Goal: Communication & Community: Answer question/provide support

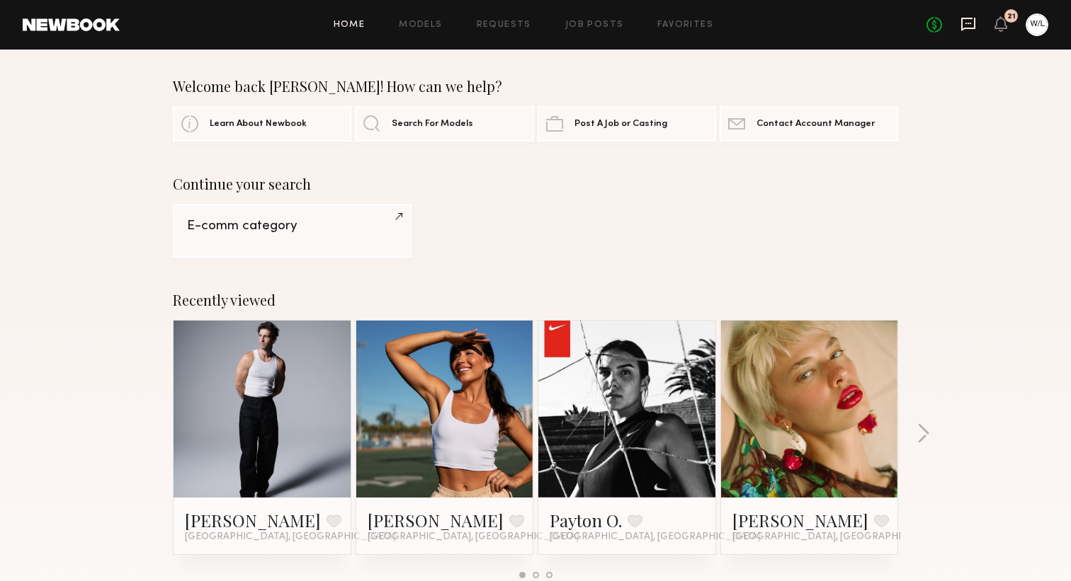
click at [969, 25] on icon at bounding box center [968, 24] width 16 height 16
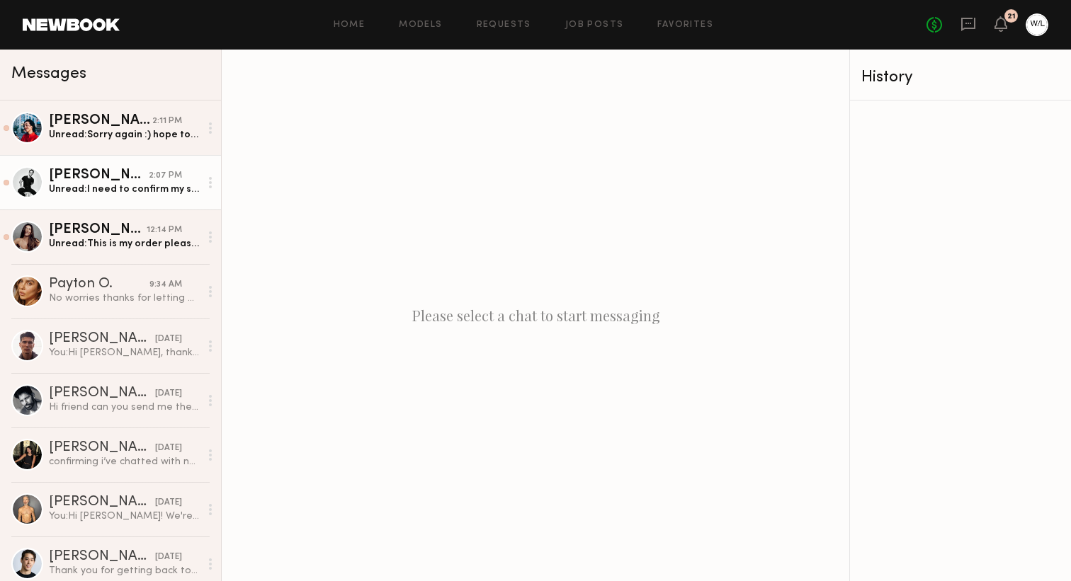
click at [149, 181] on div "[PERSON_NAME]" at bounding box center [99, 176] width 100 height 14
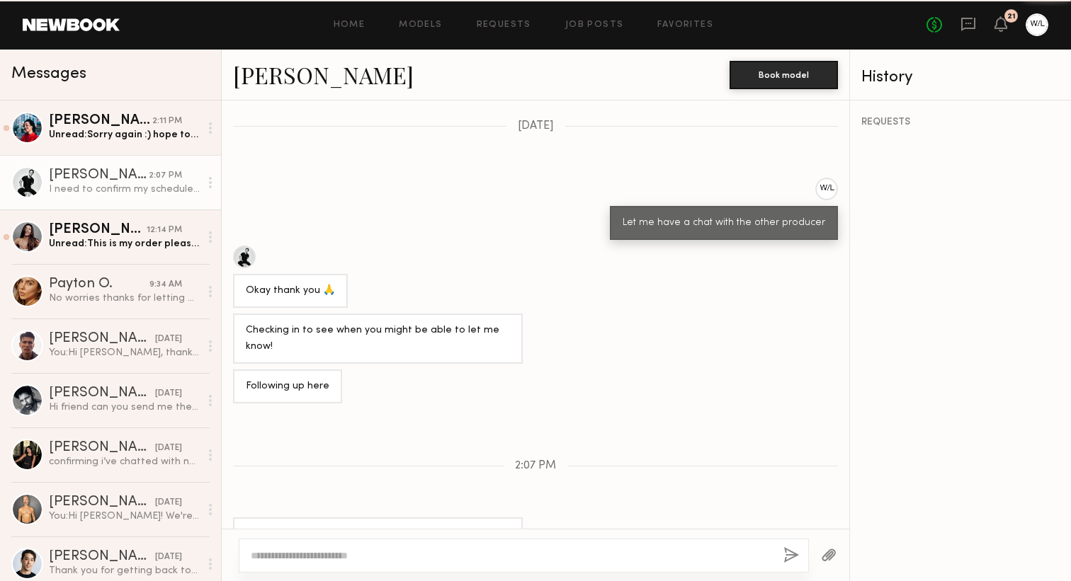
scroll to position [814, 0]
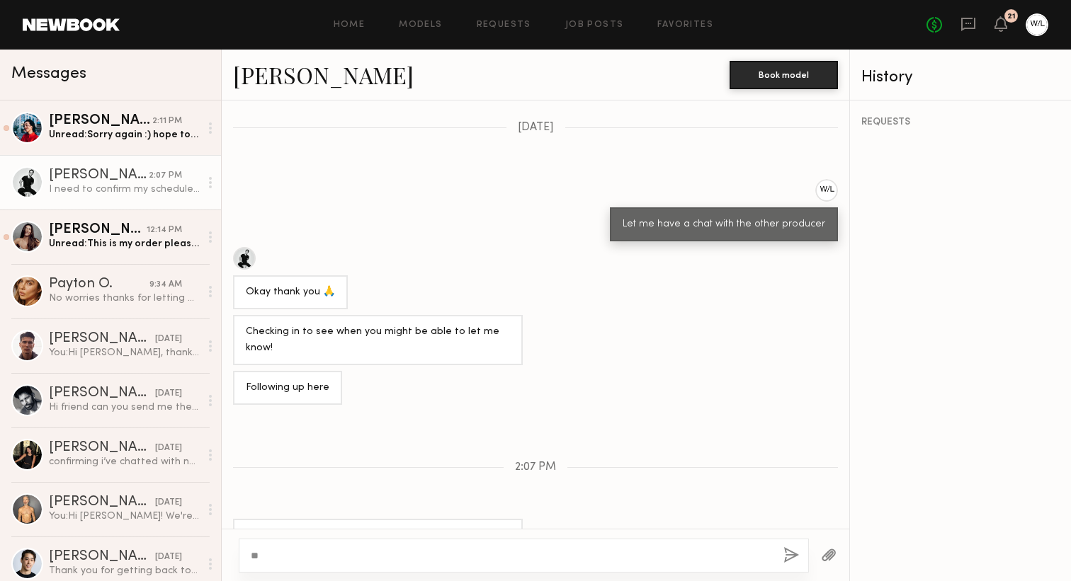
type textarea "*"
click at [293, 555] on textarea "**********" at bounding box center [511, 556] width 521 height 14
type textarea "**********"
click at [790, 552] on button "button" at bounding box center [791, 556] width 16 height 18
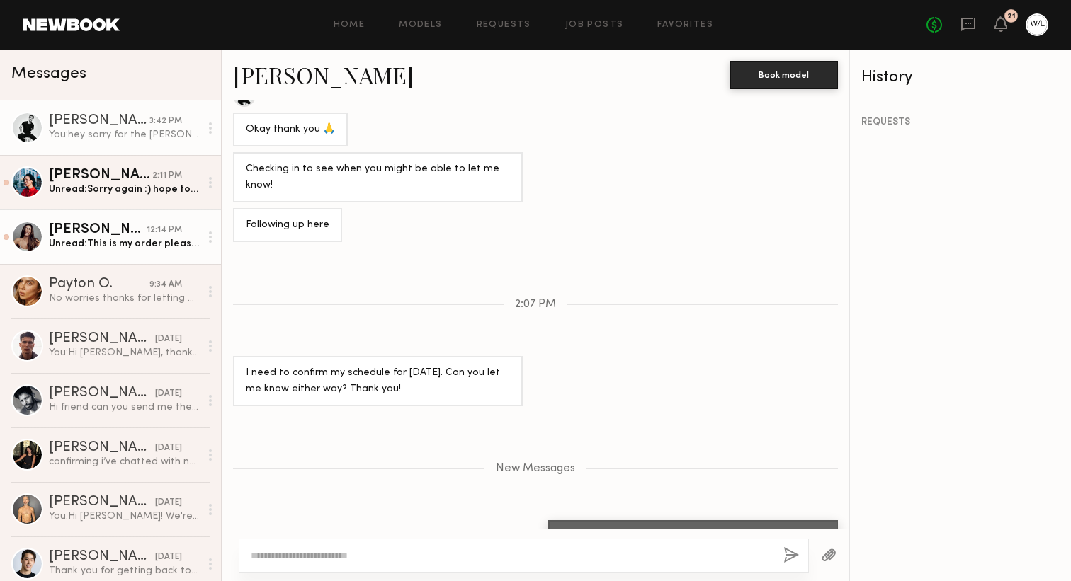
click at [130, 228] on div "Elke K." at bounding box center [98, 230] width 98 height 14
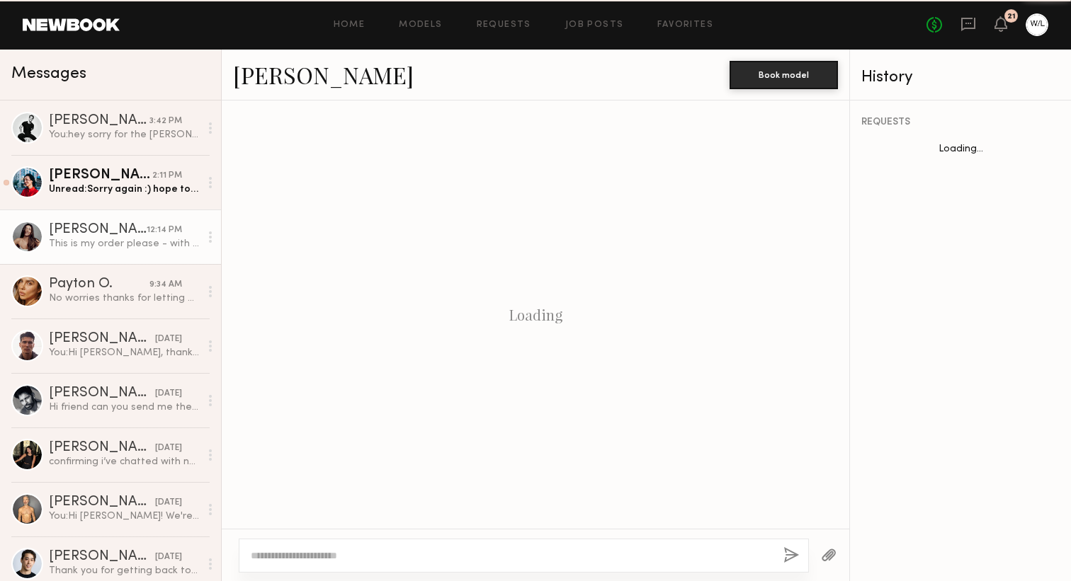
scroll to position [1147, 0]
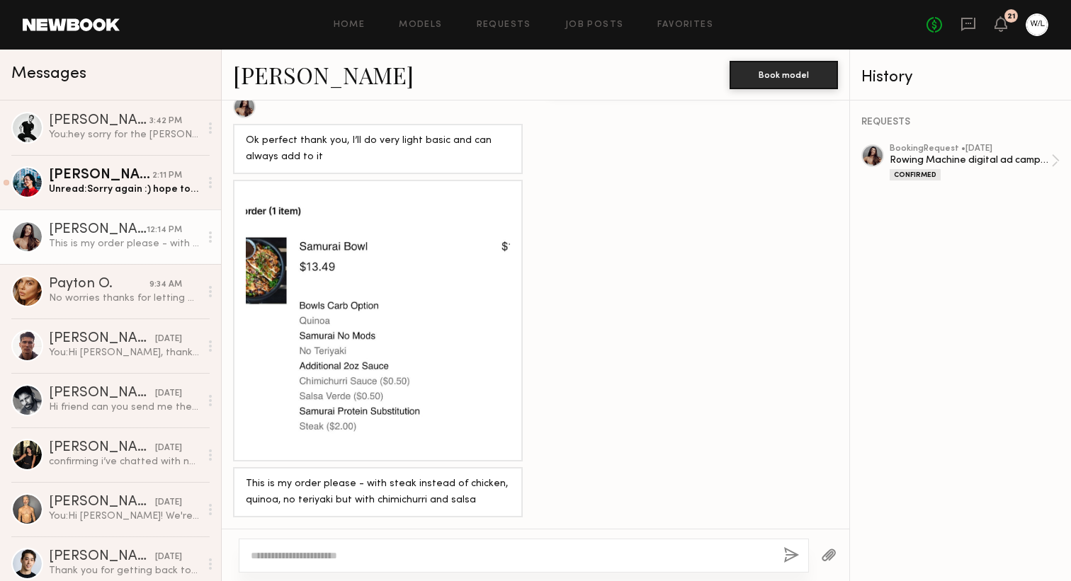
click at [324, 549] on textarea at bounding box center [511, 556] width 521 height 14
type textarea "**********"
click at [798, 547] on button "button" at bounding box center [791, 556] width 16 height 18
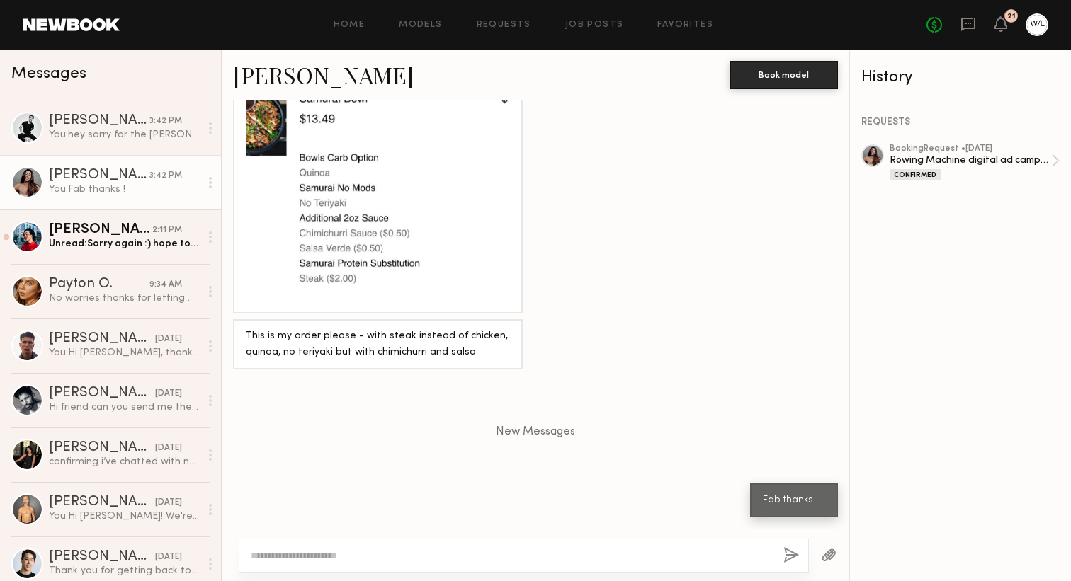
scroll to position [1277, 0]
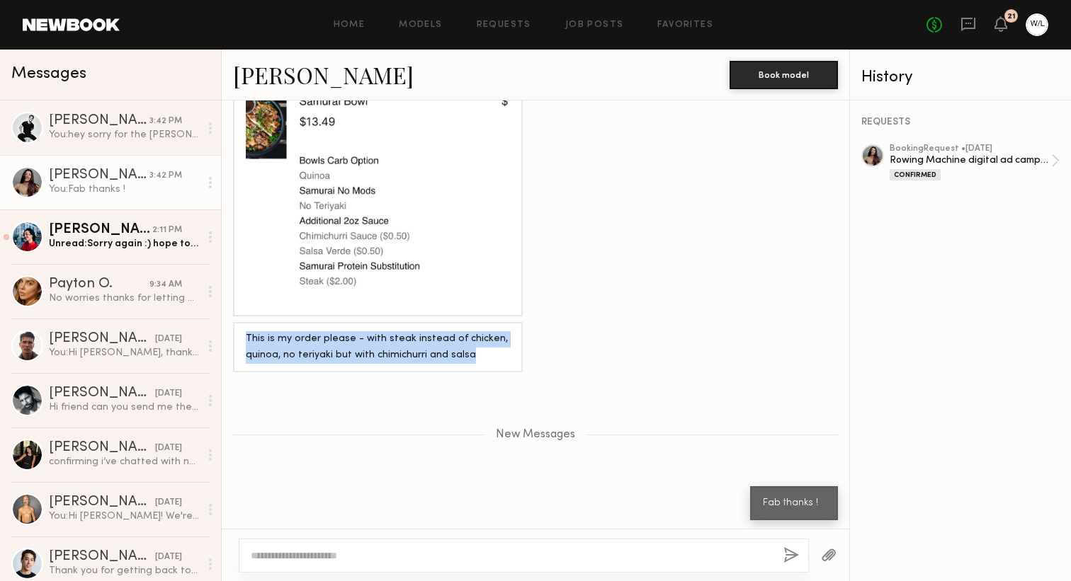
drag, startPoint x: 479, startPoint y: 370, endPoint x: 243, endPoint y: 351, distance: 236.6
click at [243, 351] on div "This is my order please - with steak instead of chicken, quinoa, no teriyaki bu…" at bounding box center [378, 347] width 290 height 50
copy div "This is my order please - with steak instead of chicken, quinoa, no teriyaki bu…"
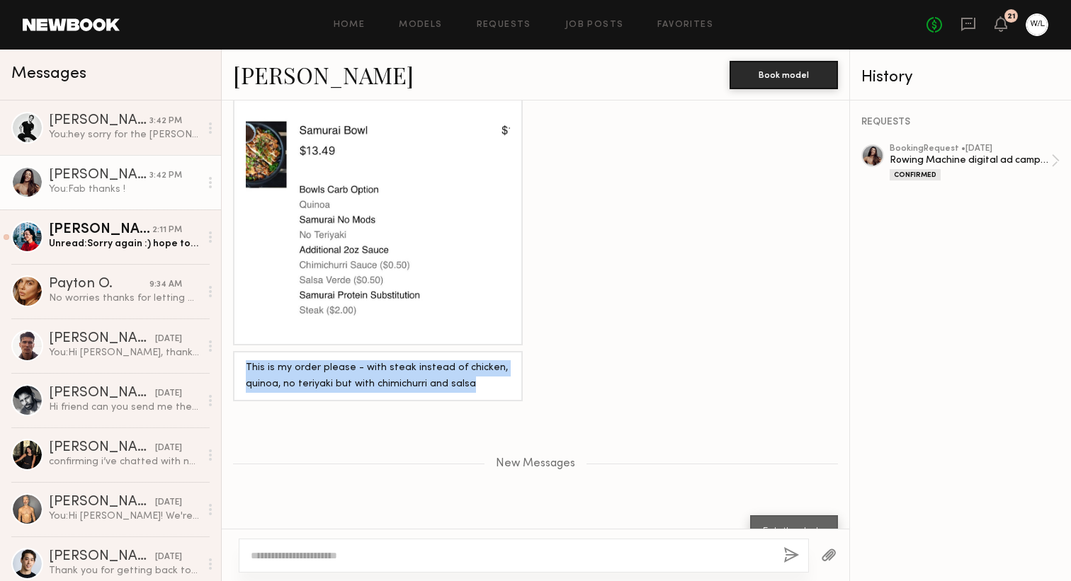
scroll to position [1229, 0]
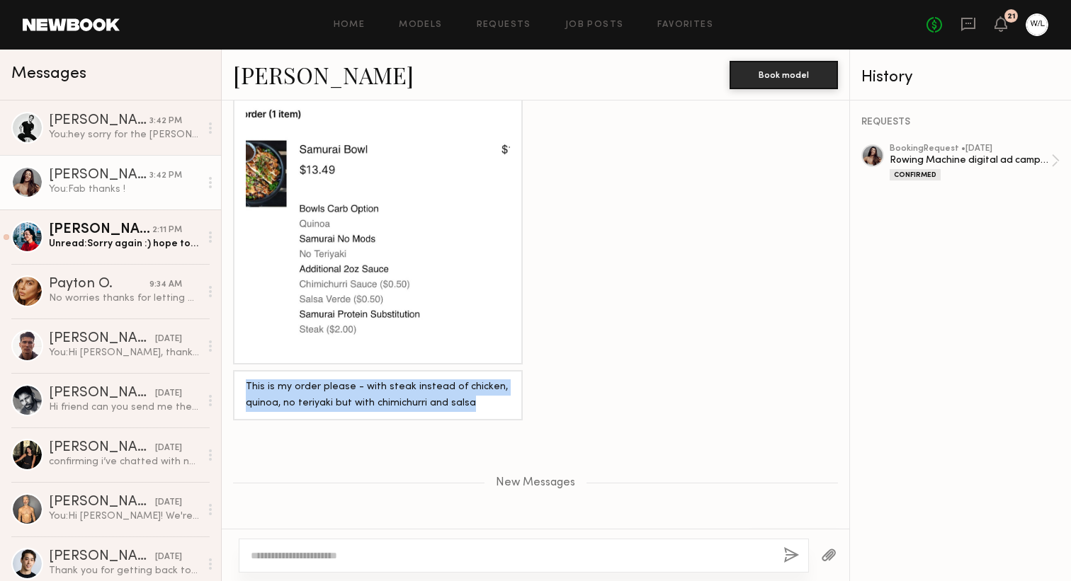
copy div "This is my order please - with steak instead of chicken, quinoa, no teriyaki bu…"
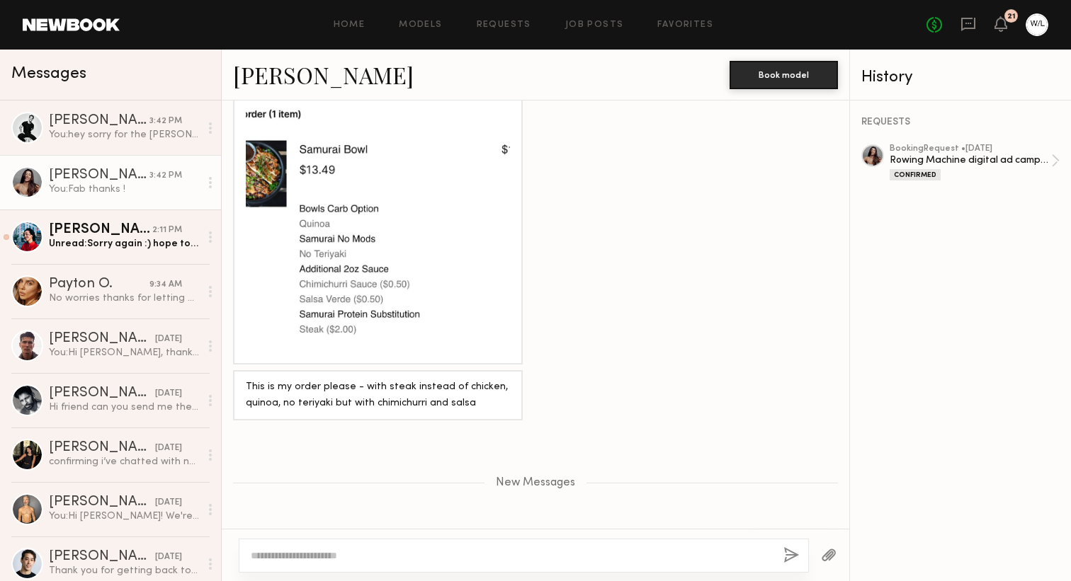
click at [438, 442] on div "New Messages" at bounding box center [536, 480] width 628 height 108
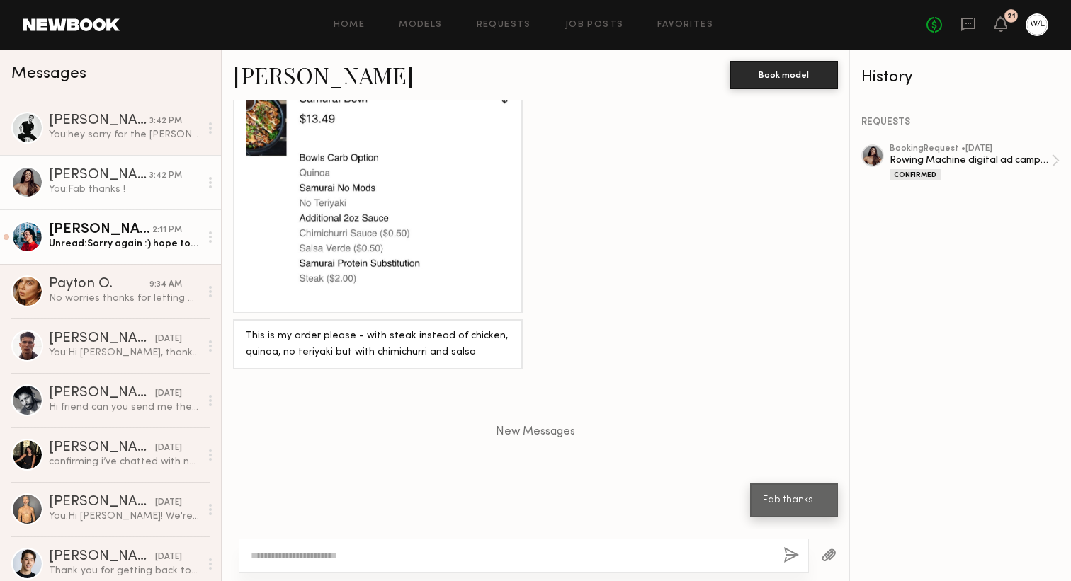
click at [106, 253] on link "Piyawan C. 2:11 PM Unread: Sorry again :) hope to work with you in the future" at bounding box center [110, 237] width 221 height 55
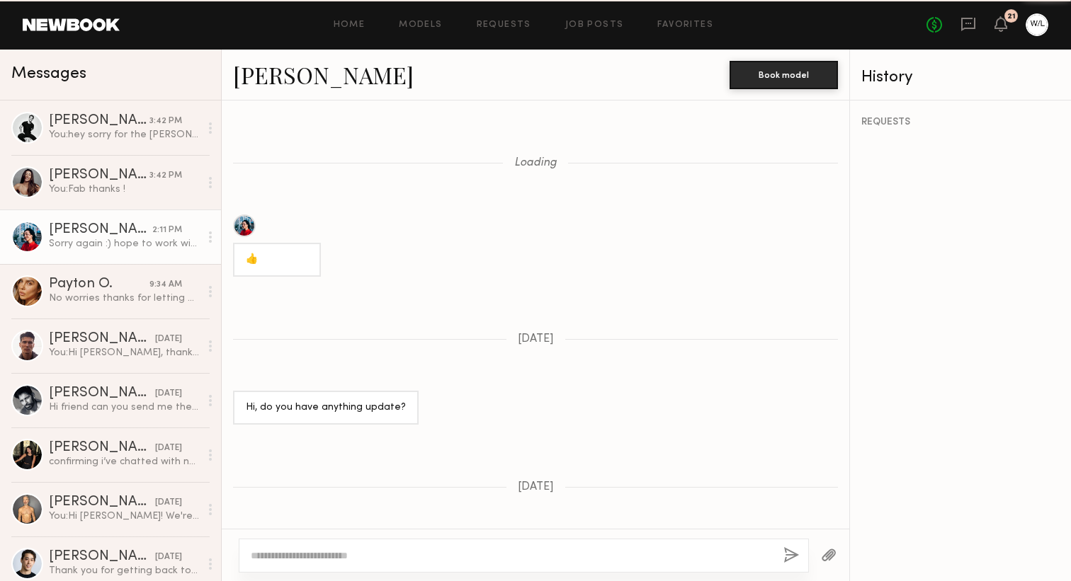
scroll to position [1157, 0]
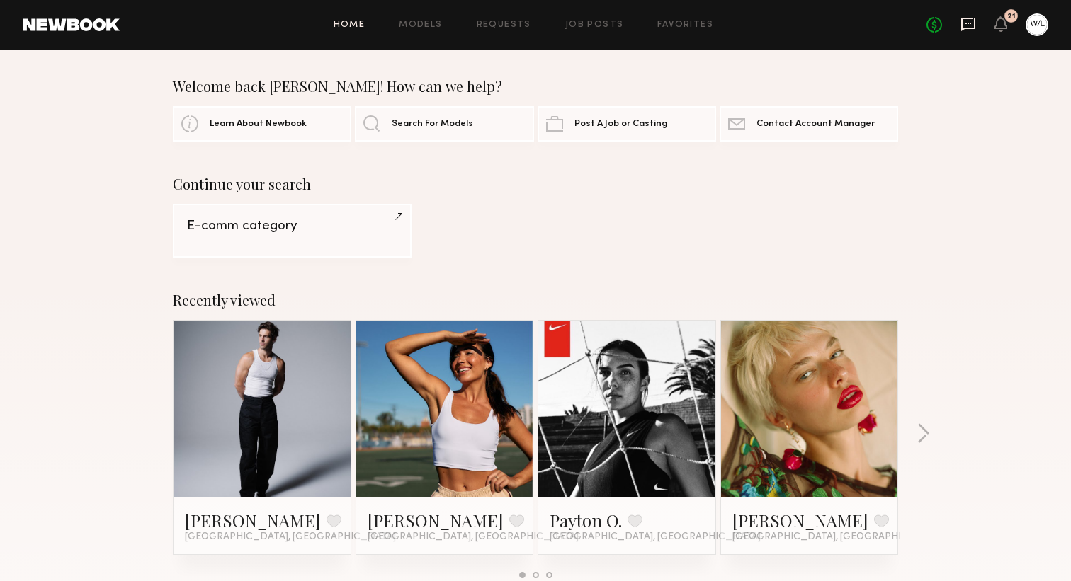
click at [967, 21] on icon at bounding box center [968, 24] width 16 height 16
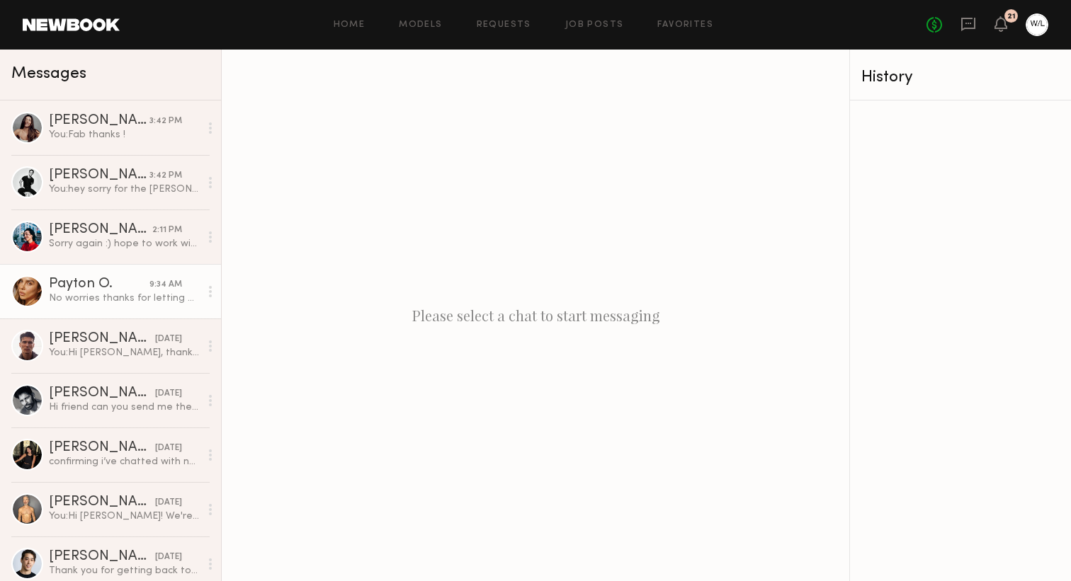
click at [67, 279] on div "Payton O." at bounding box center [99, 285] width 101 height 14
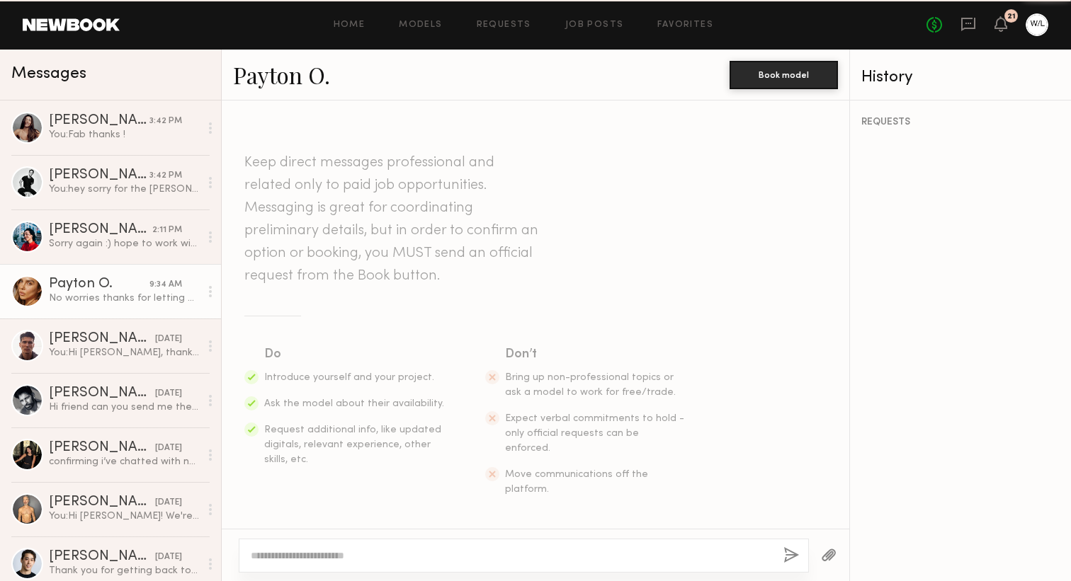
scroll to position [1082, 0]
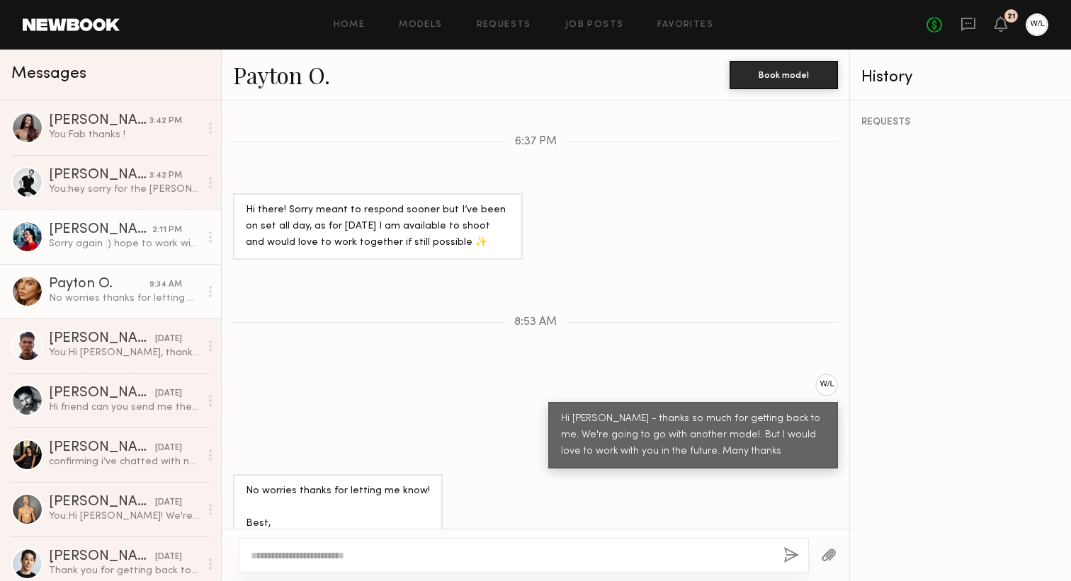
click at [88, 242] on div "Sorry again :) hope to work with you in the future" at bounding box center [124, 243] width 151 height 13
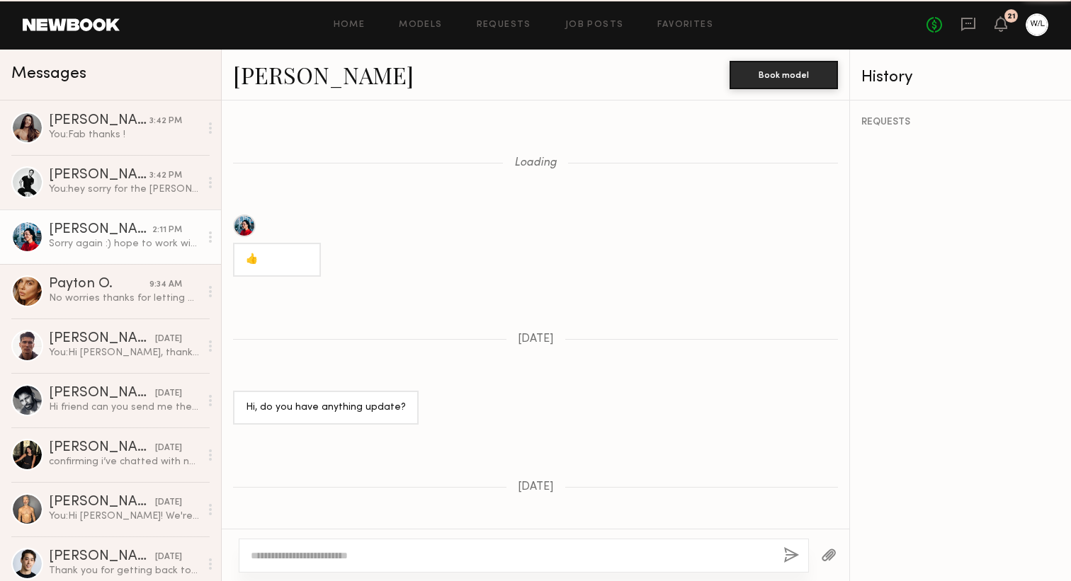
scroll to position [1157, 0]
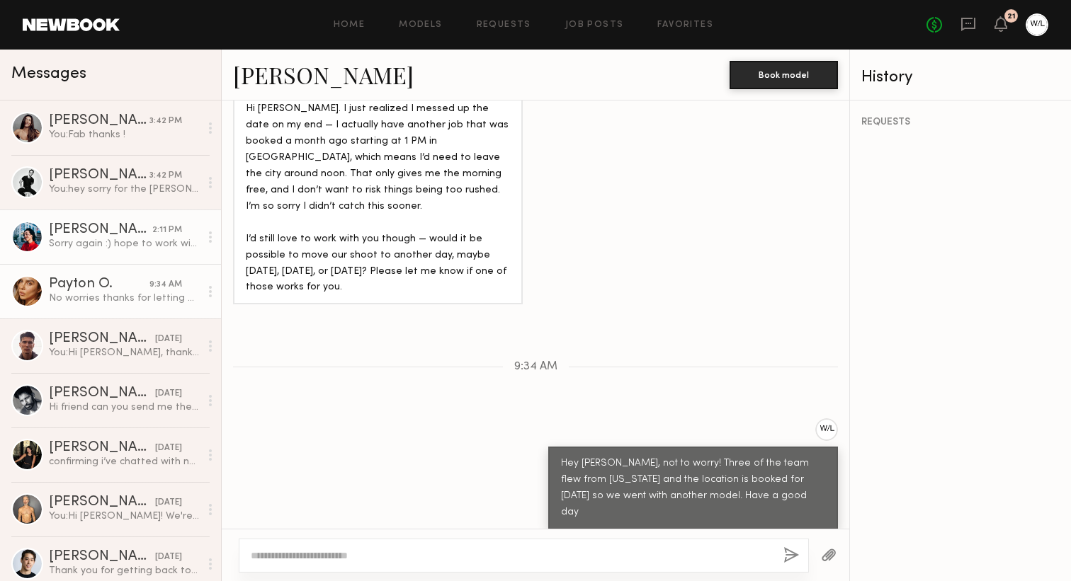
click at [56, 287] on div "Payton O." at bounding box center [99, 285] width 101 height 14
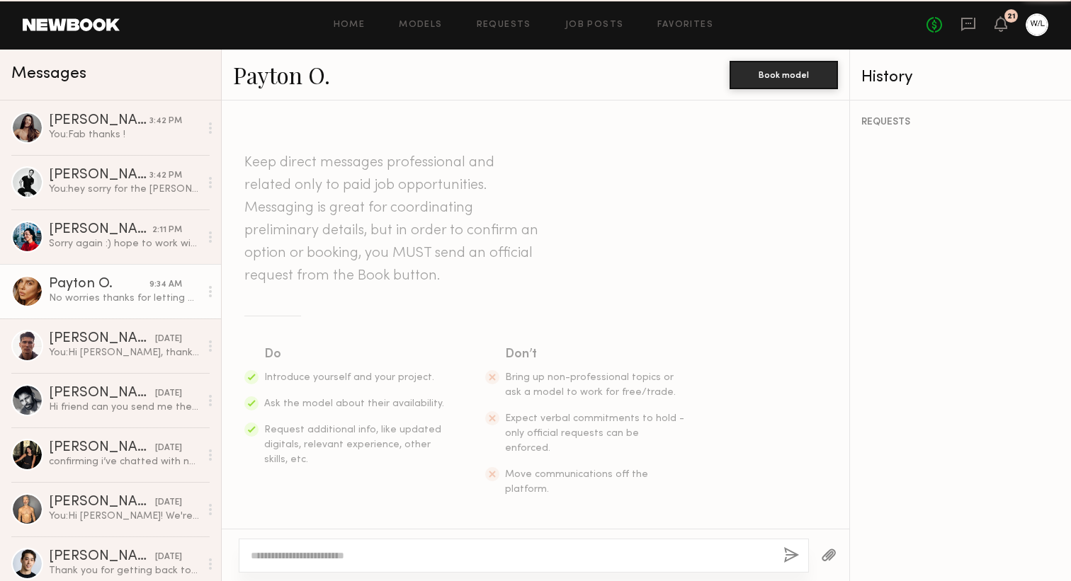
scroll to position [1082, 0]
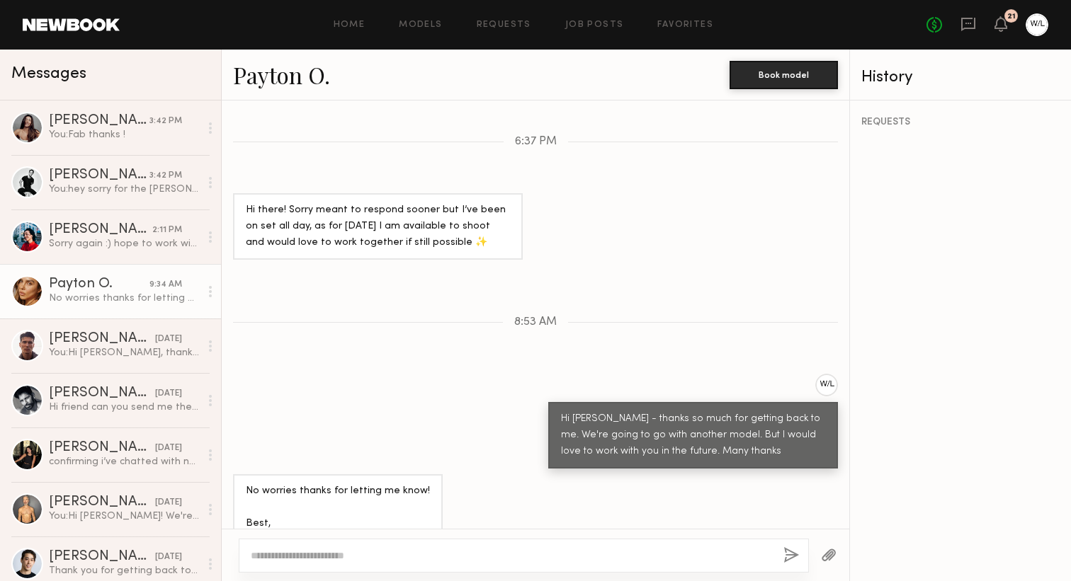
click at [303, 81] on link "Payton O." at bounding box center [281, 74] width 97 height 30
click at [49, 188] on div "You: hey sorry for the delay charlie! please take the hold off tomorrow. we won…" at bounding box center [124, 189] width 151 height 13
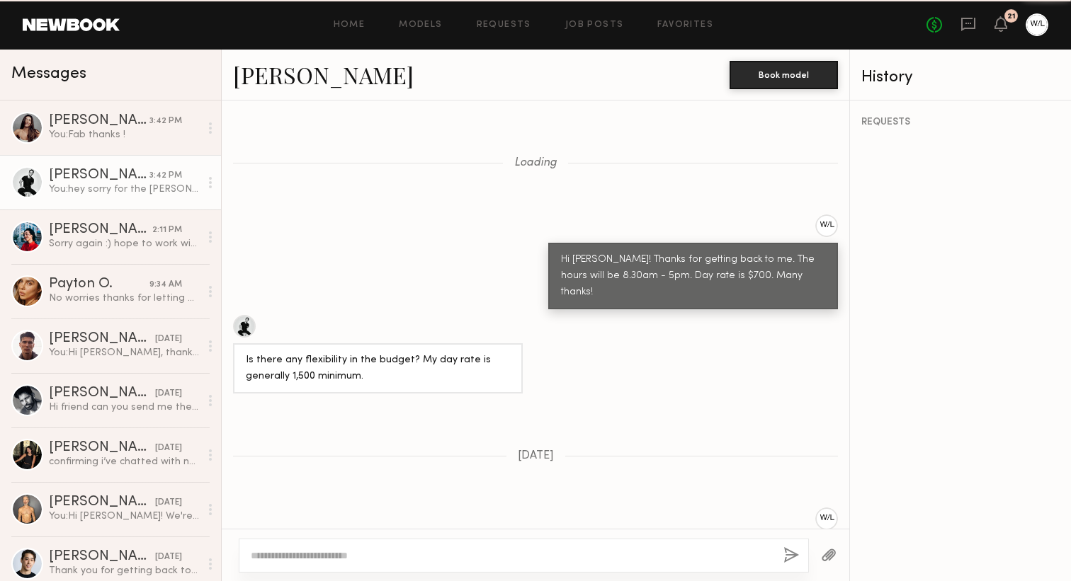
scroll to position [678, 0]
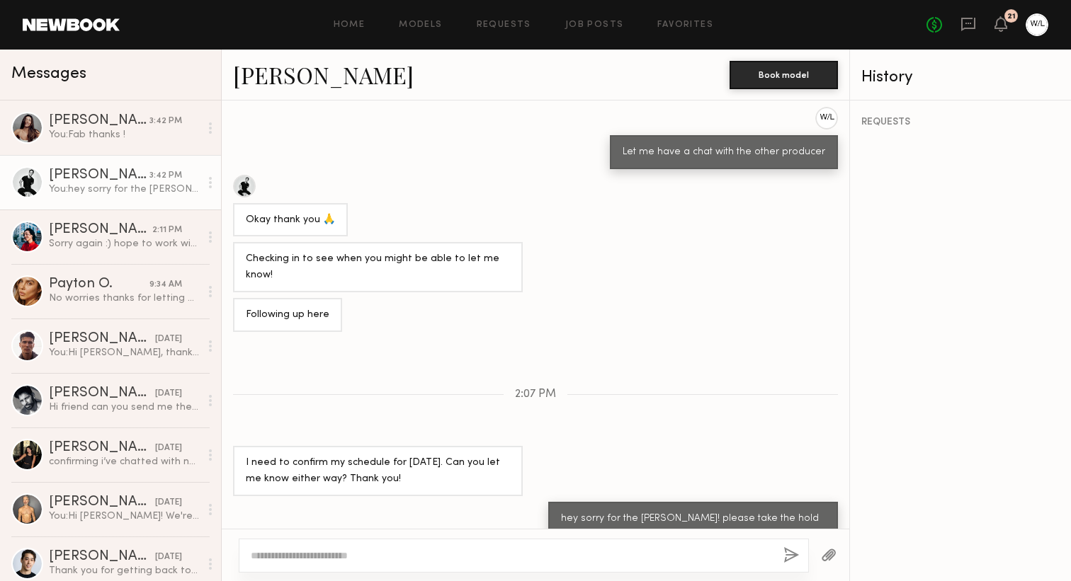
click at [305, 81] on link "Charlie M." at bounding box center [323, 74] width 181 height 30
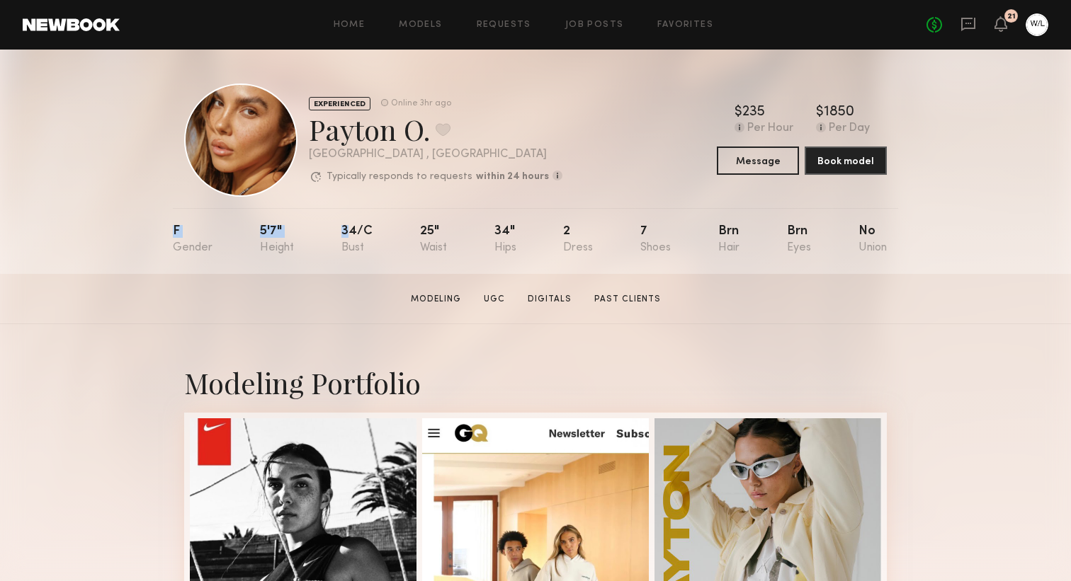
drag, startPoint x: 171, startPoint y: 227, endPoint x: 350, endPoint y: 231, distance: 179.2
click at [350, 231] on div "EXPERIENCED Online 3hr ago Payton O. Favorite [GEOGRAPHIC_DATA] , [GEOGRAPHIC_D…" at bounding box center [535, 162] width 1071 height 225
click at [941, 255] on div "EXPERIENCED Online 3hr ago Payton O. Favorite [GEOGRAPHIC_DATA] , [GEOGRAPHIC_D…" at bounding box center [535, 162] width 1071 height 225
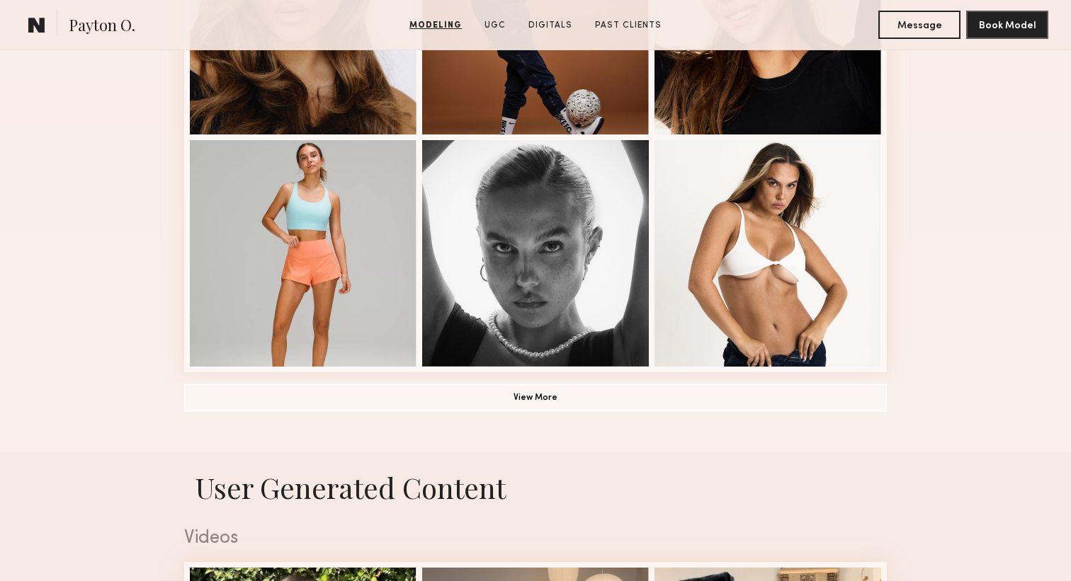
scroll to position [1013, 0]
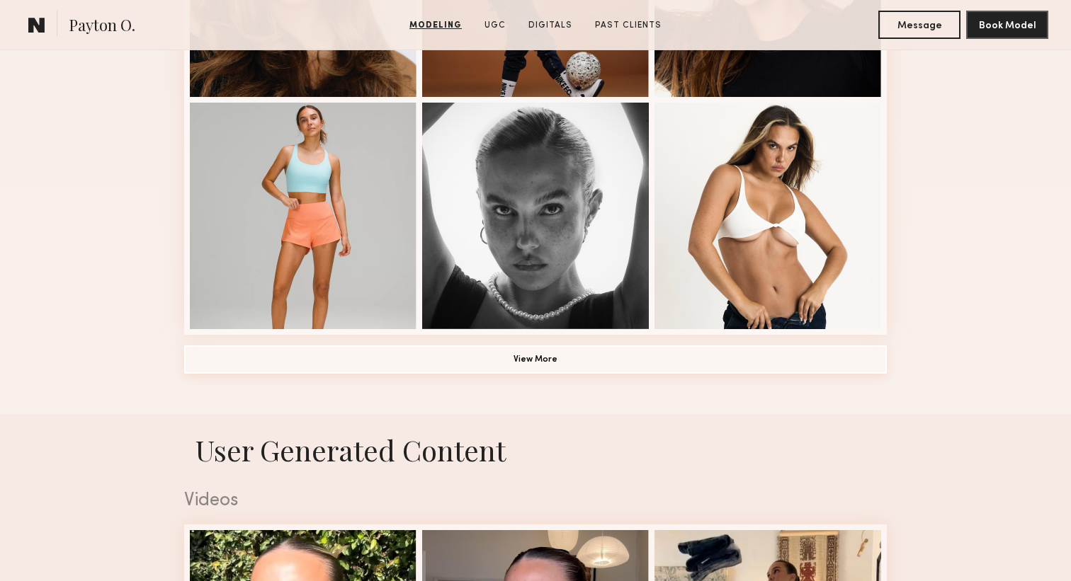
click at [536, 361] on button "View More" at bounding box center [535, 360] width 703 height 28
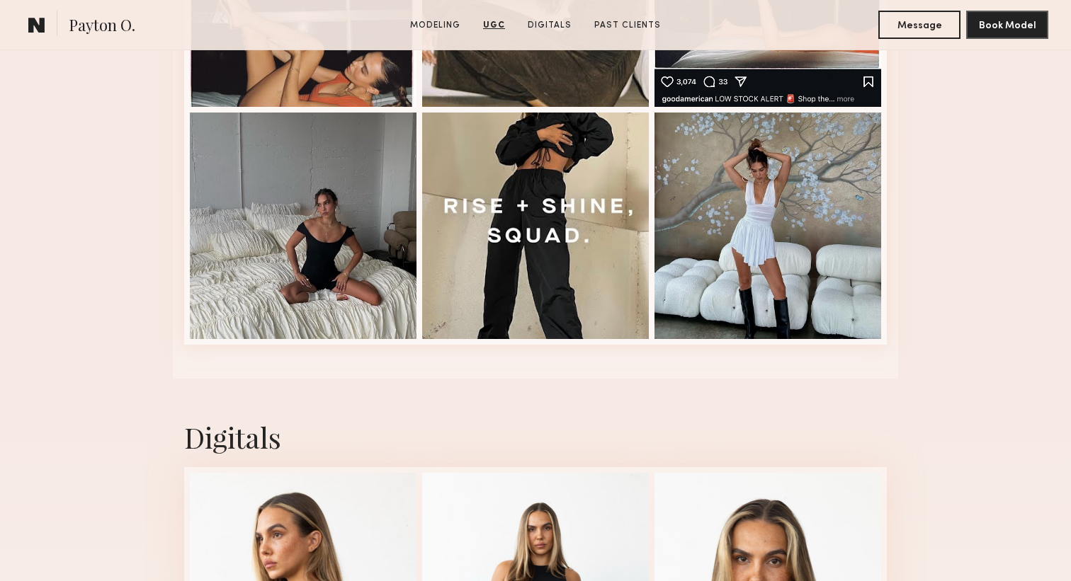
scroll to position [3333, 0]
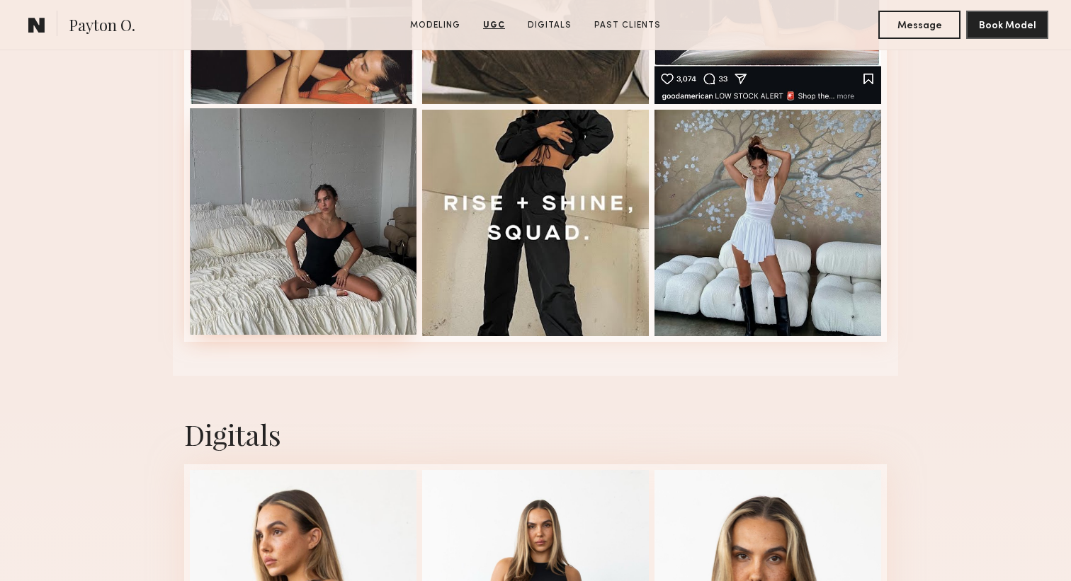
click at [373, 288] on div at bounding box center [303, 221] width 227 height 227
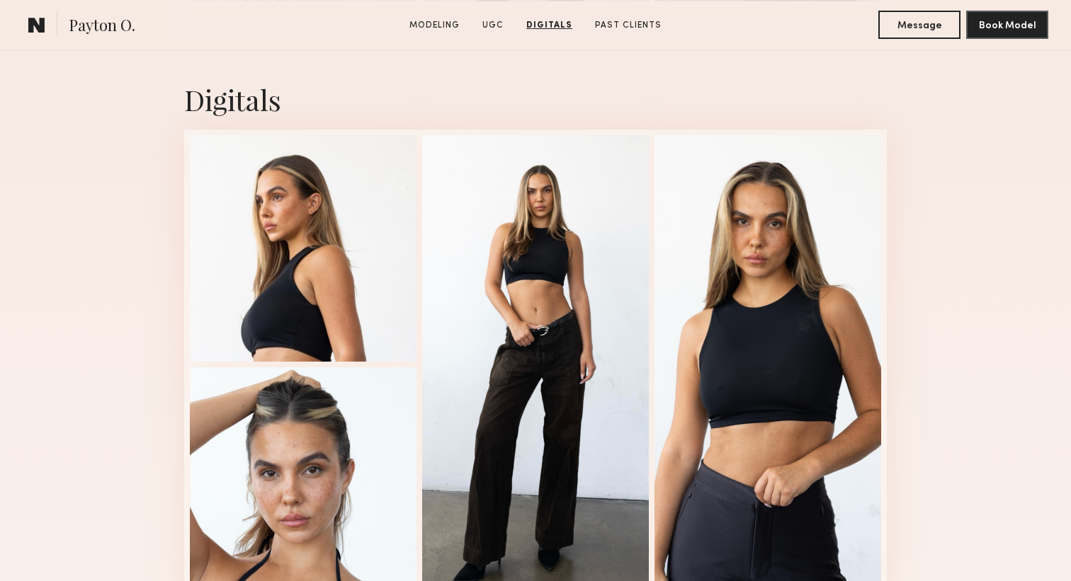
scroll to position [3689, 0]
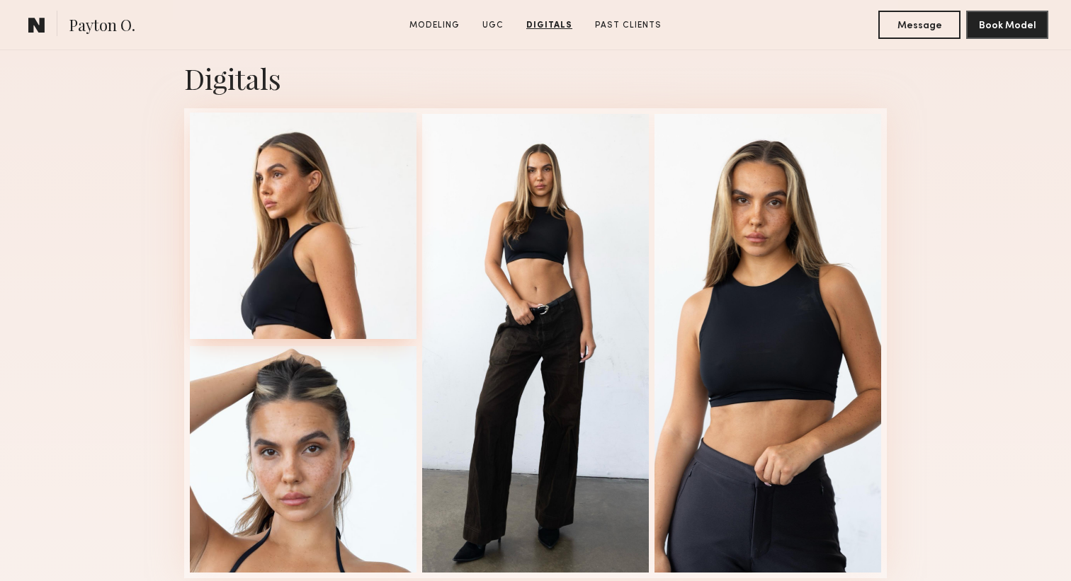
click at [323, 306] on div at bounding box center [303, 226] width 227 height 227
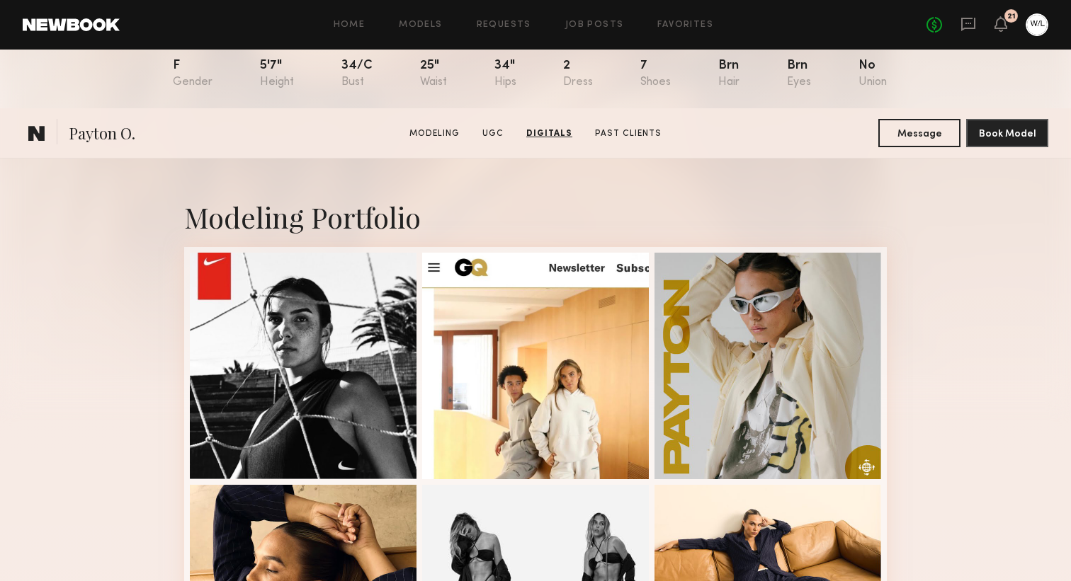
scroll to position [0, 0]
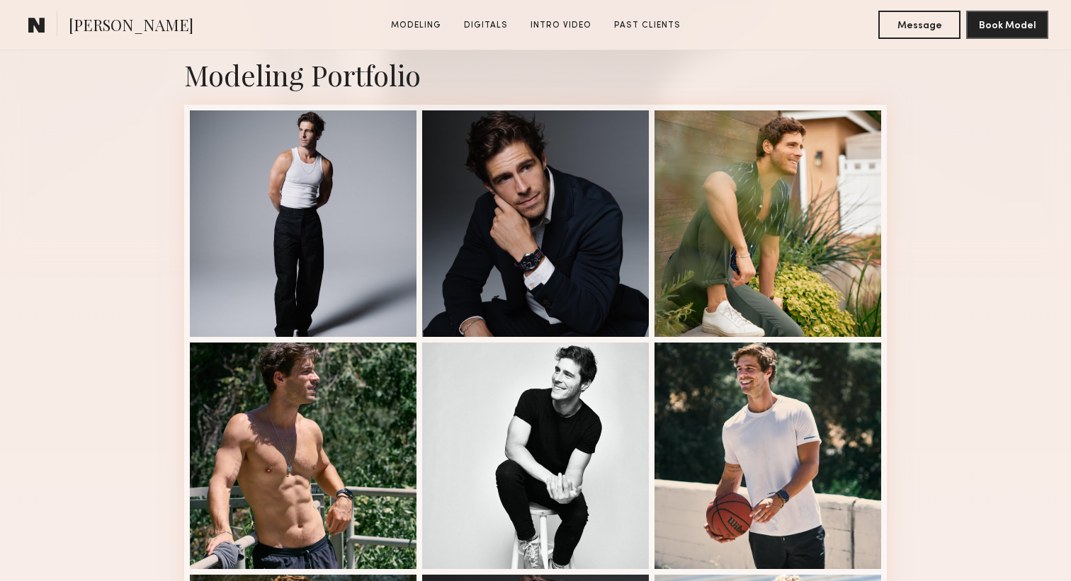
scroll to position [310, 0]
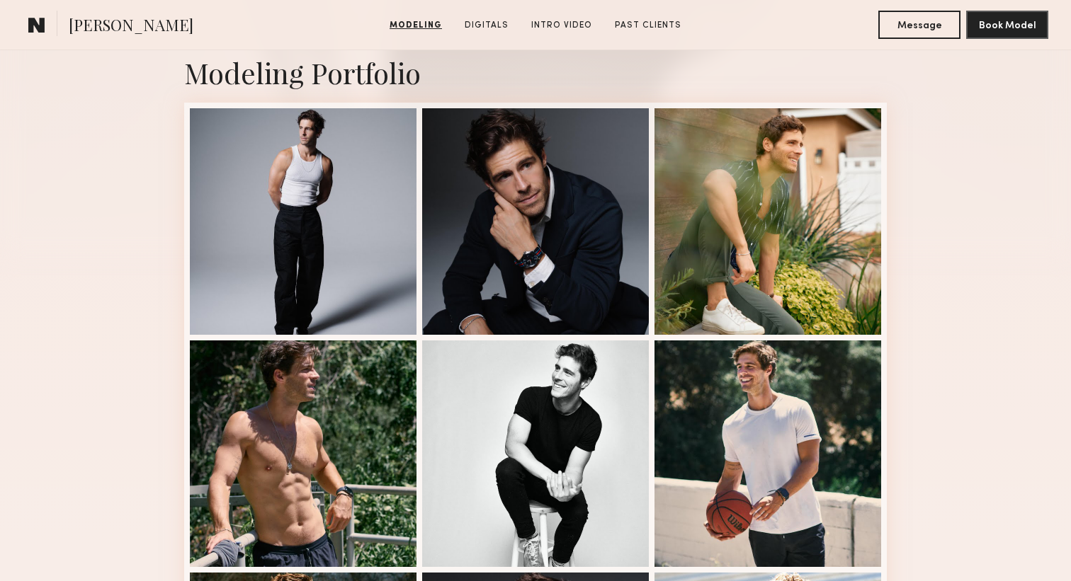
click at [1026, 214] on div "Modeling Portfolio View More" at bounding box center [535, 565] width 1071 height 1103
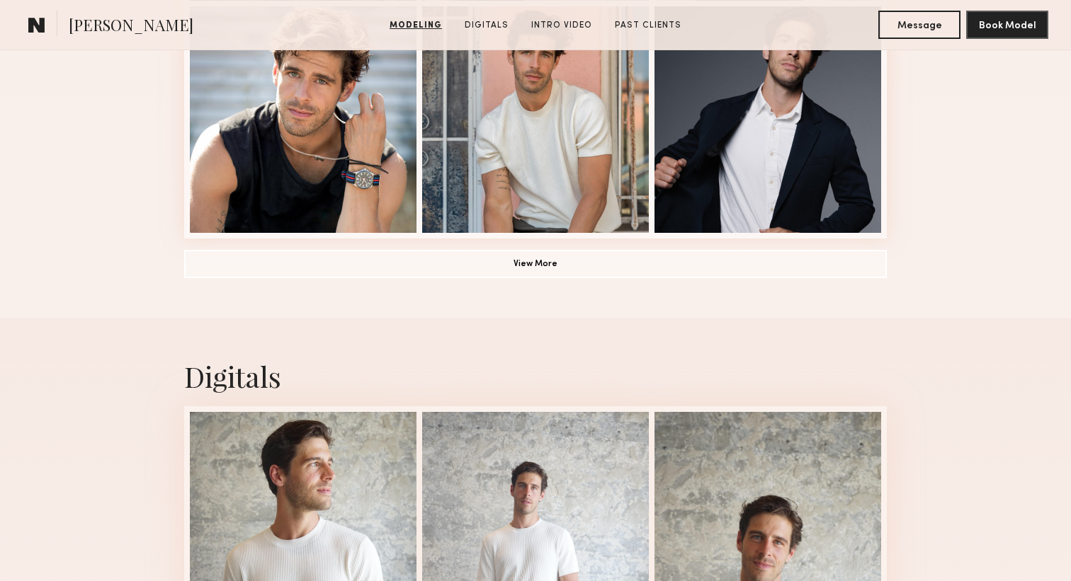
scroll to position [1119, 0]
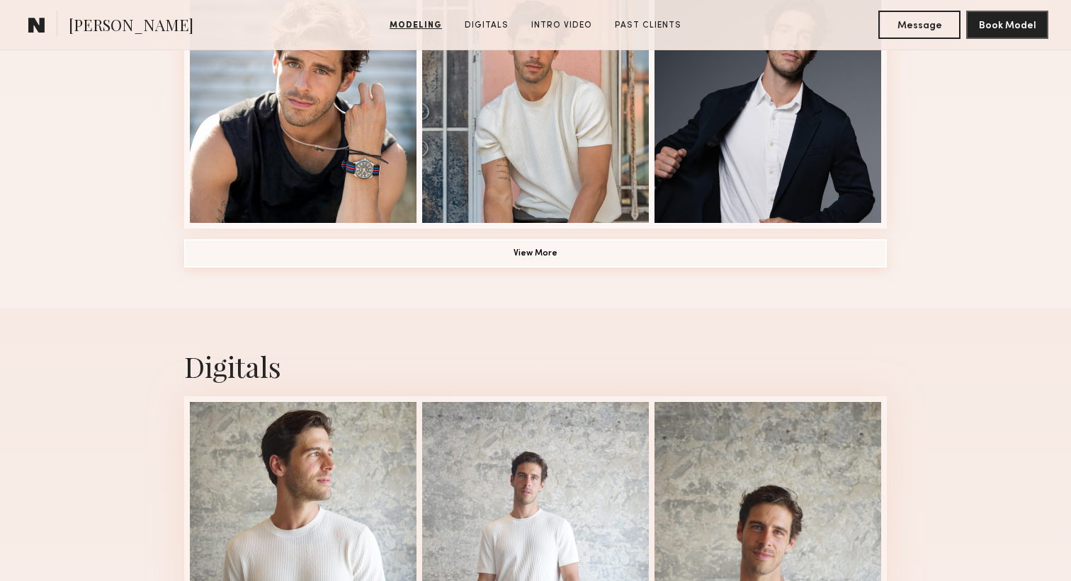
click at [574, 264] on button "View More" at bounding box center [535, 253] width 703 height 28
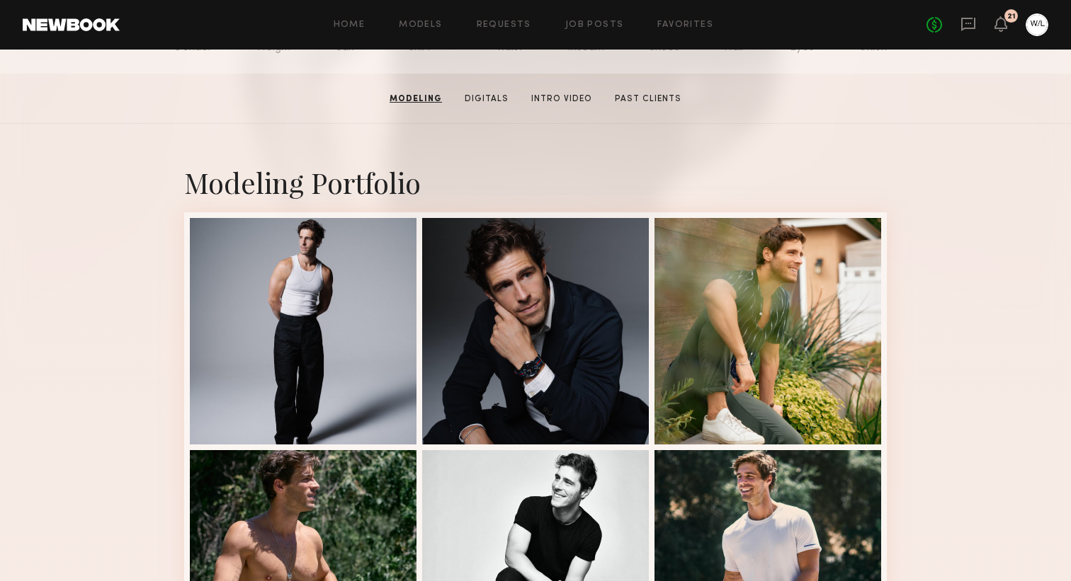
scroll to position [0, 0]
